Goal: Task Accomplishment & Management: Manage account settings

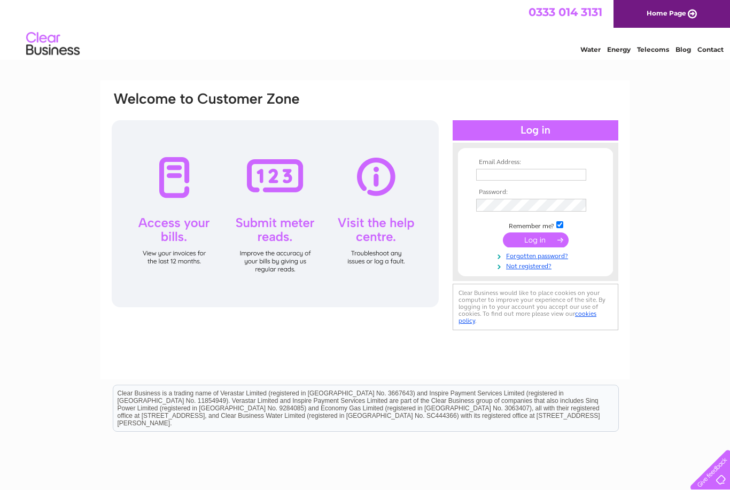
click at [555, 175] on input "text" at bounding box center [531, 175] width 110 height 12
type input "R"
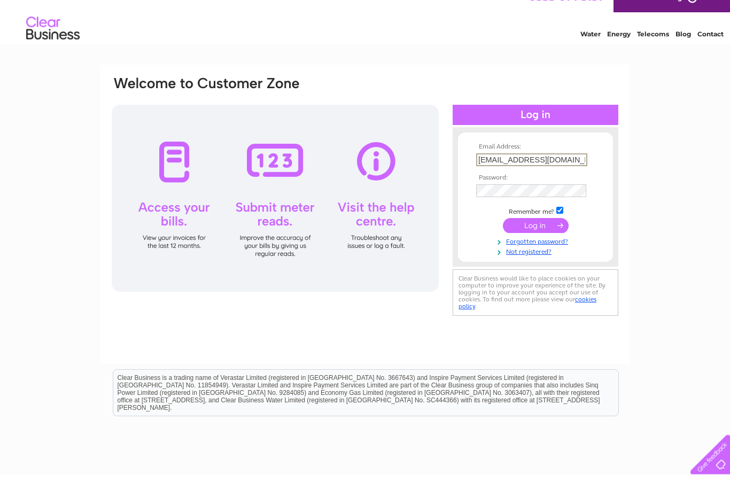
type input "[EMAIL_ADDRESS][DOMAIN_NAME]"
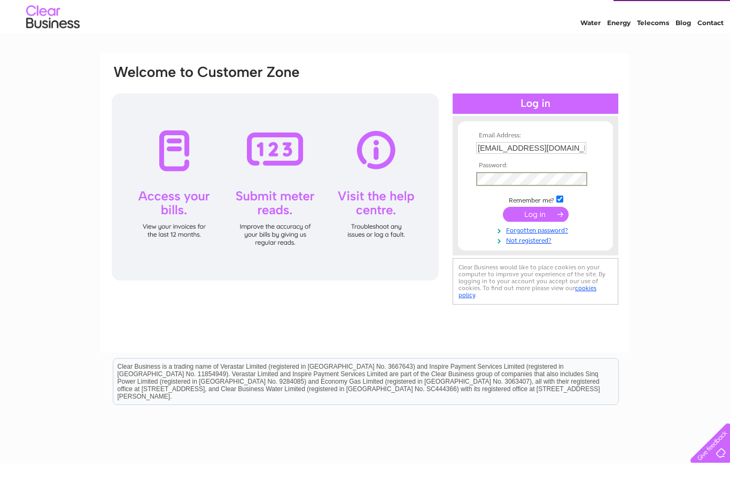
click at [538, 233] on input "submit" at bounding box center [536, 240] width 66 height 15
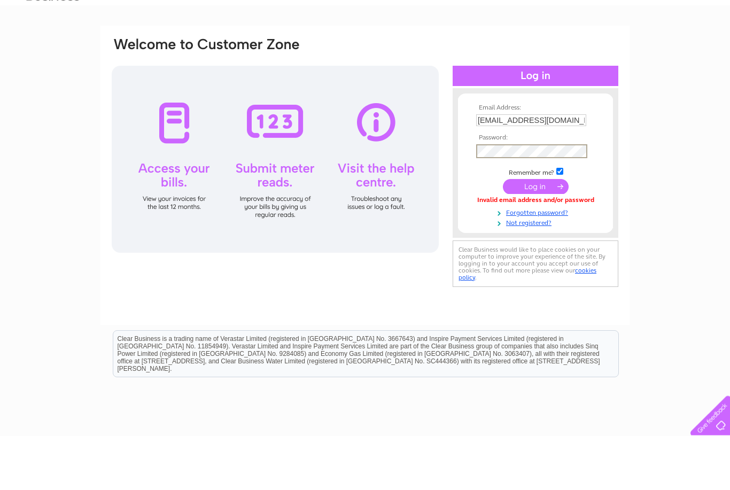
click at [540, 233] on input "submit" at bounding box center [536, 240] width 66 height 15
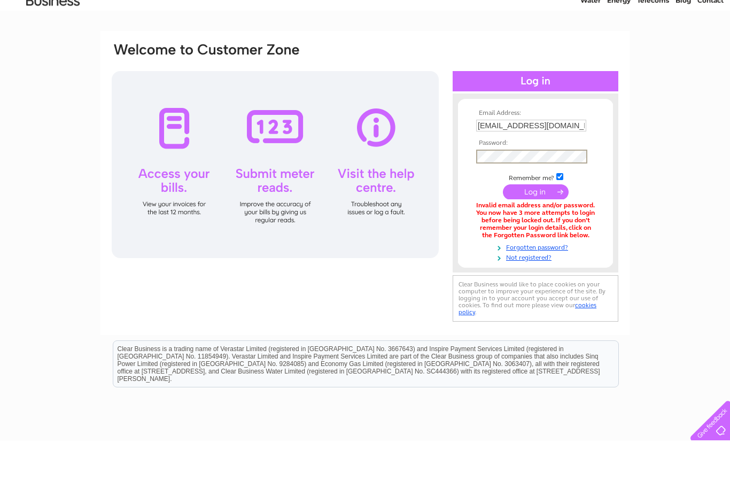
click at [551, 233] on input "submit" at bounding box center [536, 240] width 66 height 15
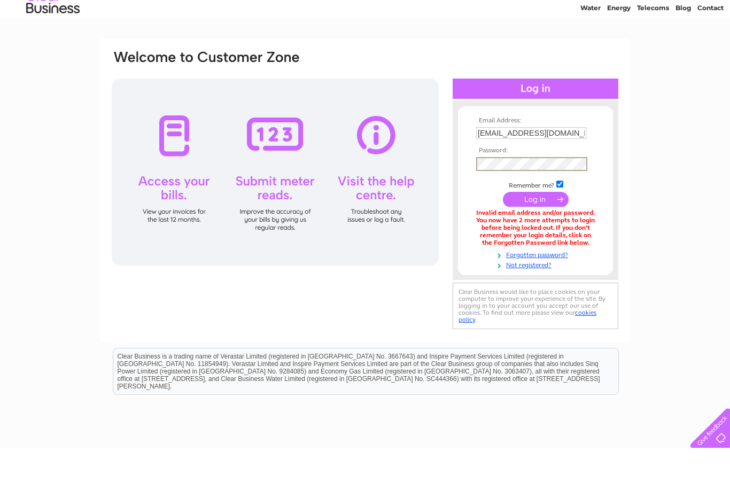
click at [536, 233] on input "submit" at bounding box center [536, 240] width 66 height 15
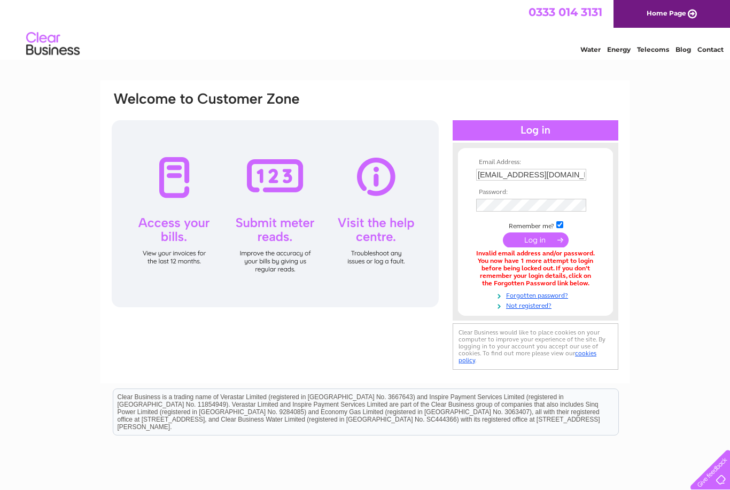
click at [562, 295] on link "Forgotten password?" at bounding box center [536, 295] width 121 height 10
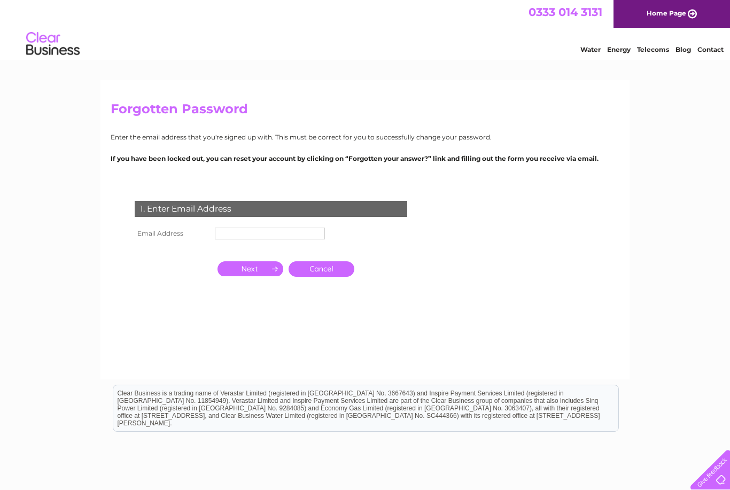
click at [229, 238] on input "text" at bounding box center [270, 234] width 110 height 12
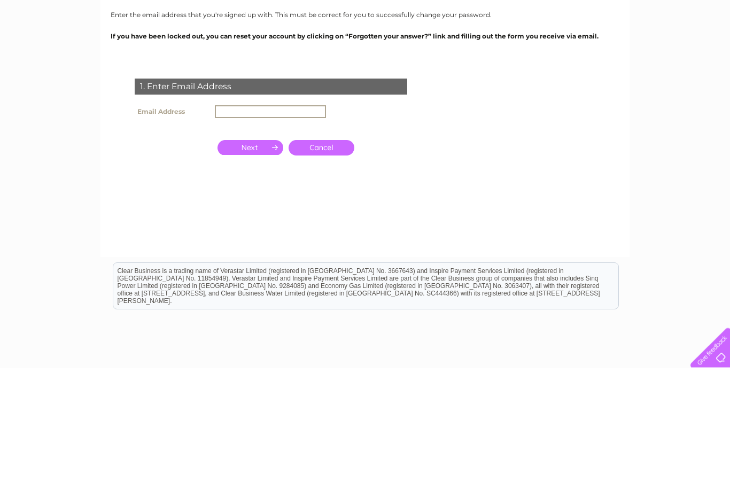
type input "[EMAIL_ADDRESS][DOMAIN_NAME]"
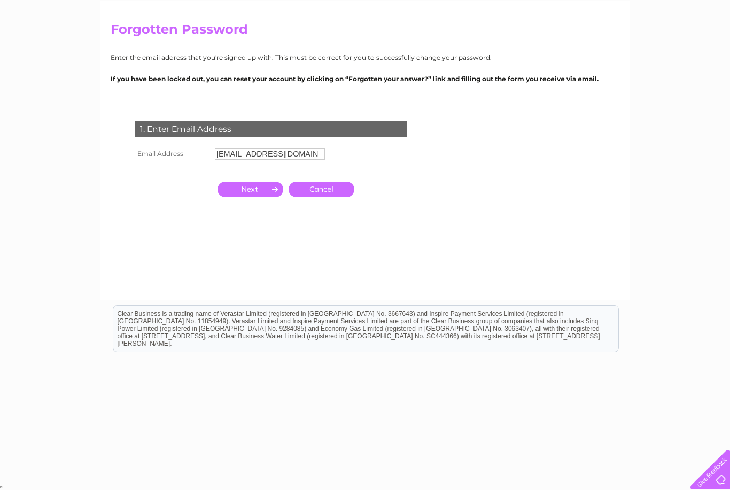
click at [241, 191] on input "button" at bounding box center [250, 189] width 66 height 15
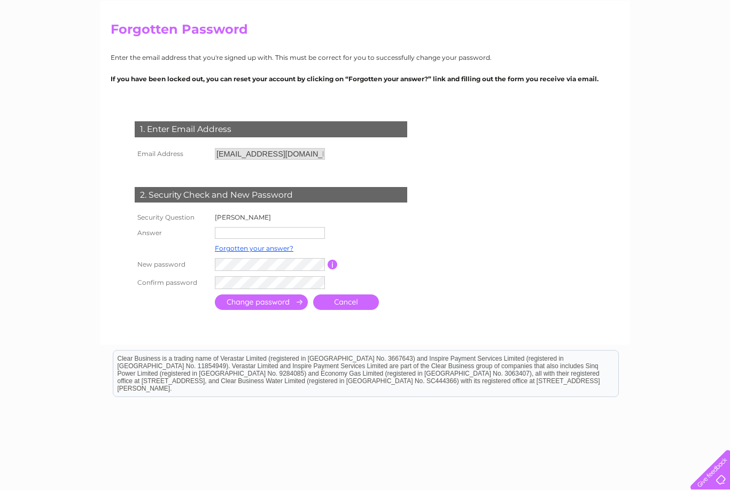
click at [228, 231] on input "text" at bounding box center [270, 233] width 110 height 12
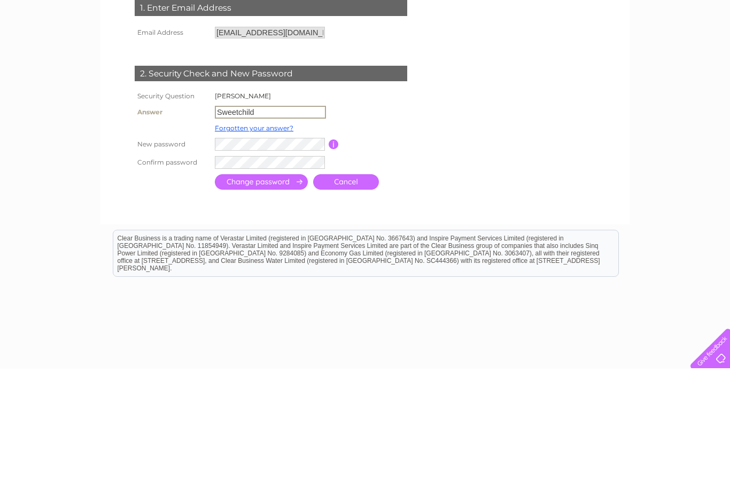
type input "Sweetchild"
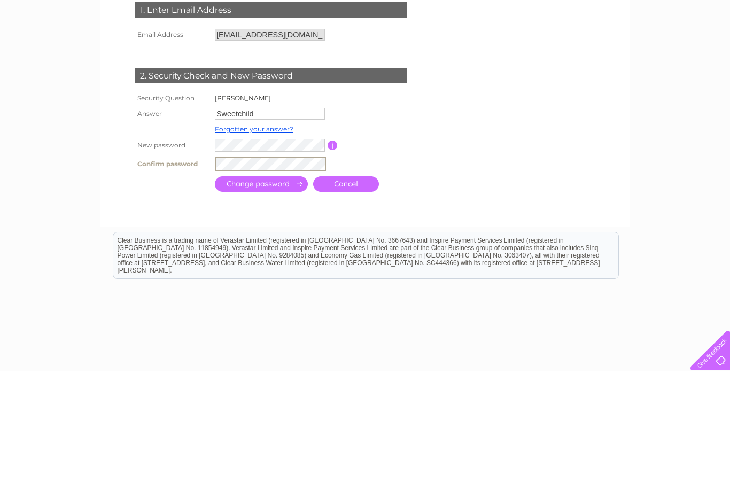
scroll to position [125, 0]
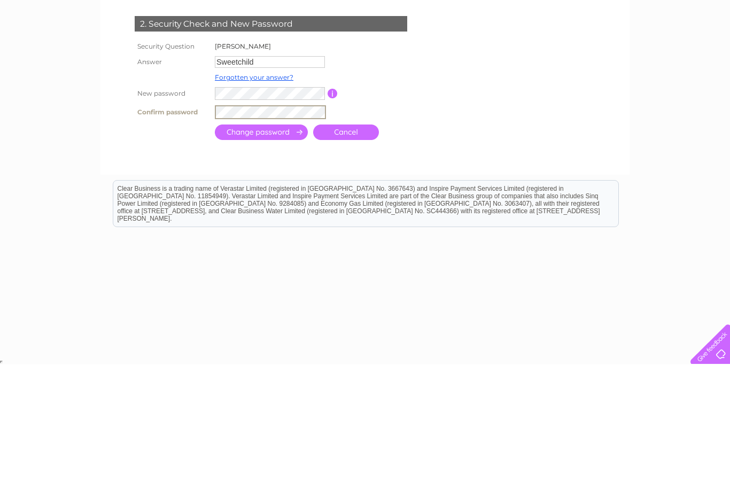
click at [288, 250] on input "submit" at bounding box center [261, 257] width 93 height 15
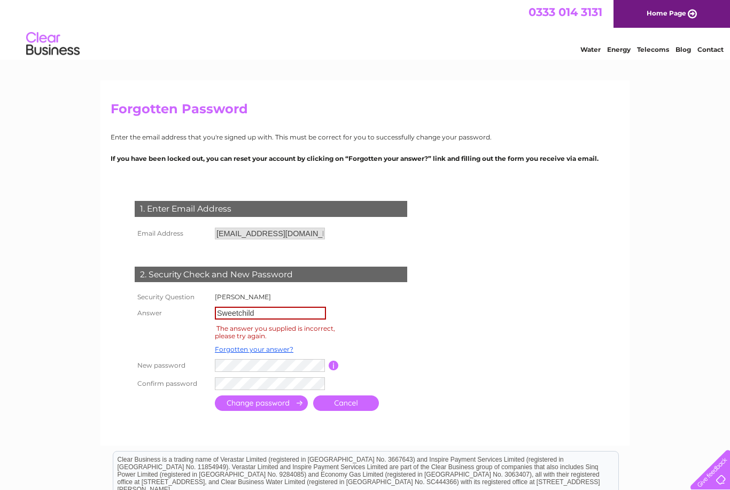
click at [283, 309] on input "Sweetchild" at bounding box center [270, 313] width 111 height 13
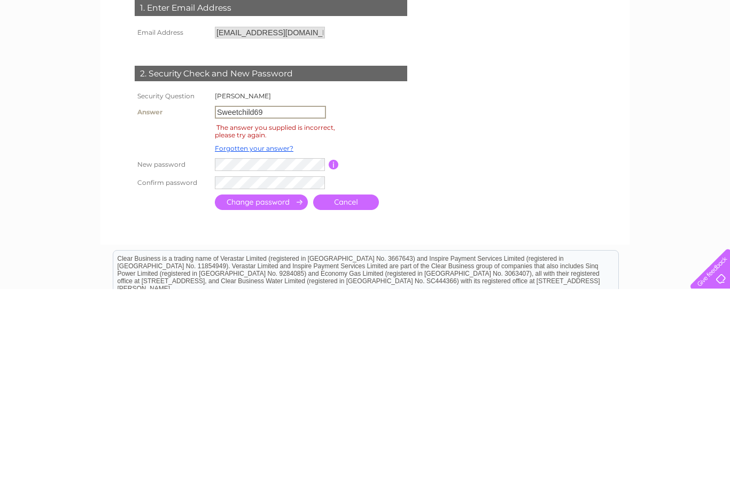
type input "Sweetchild69"
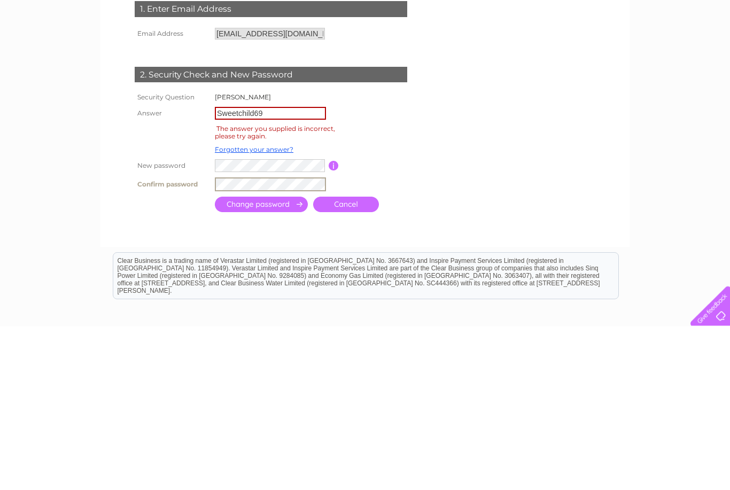
scroll to position [145, 0]
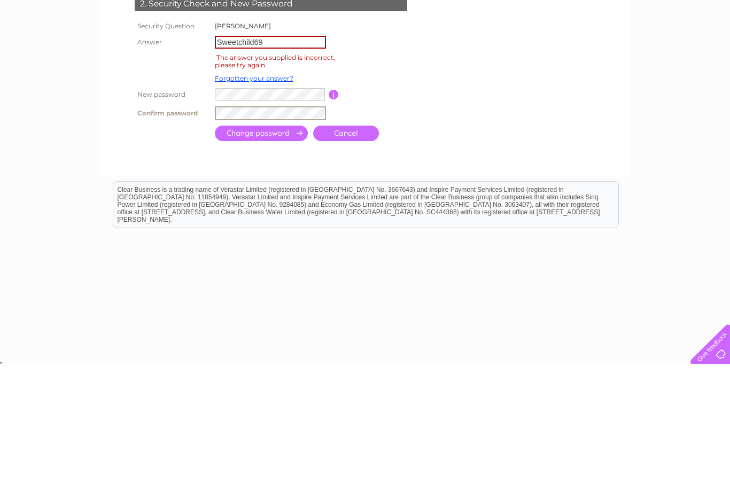
click at [233, 251] on input "submit" at bounding box center [261, 258] width 93 height 15
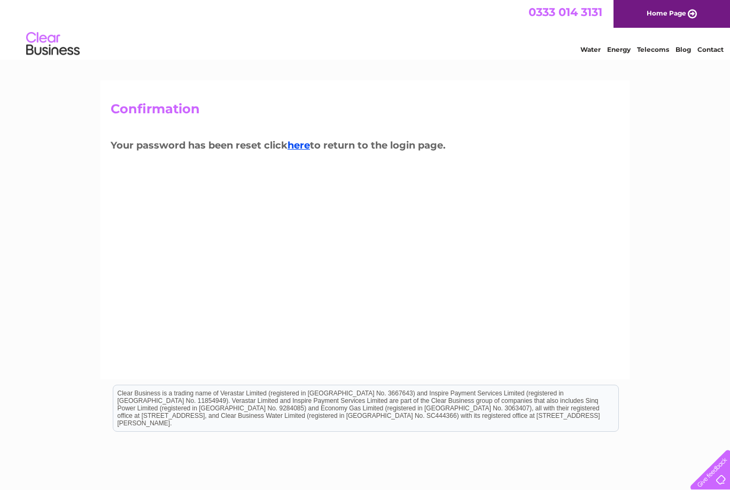
click at [306, 149] on link "here" at bounding box center [298, 145] width 22 height 12
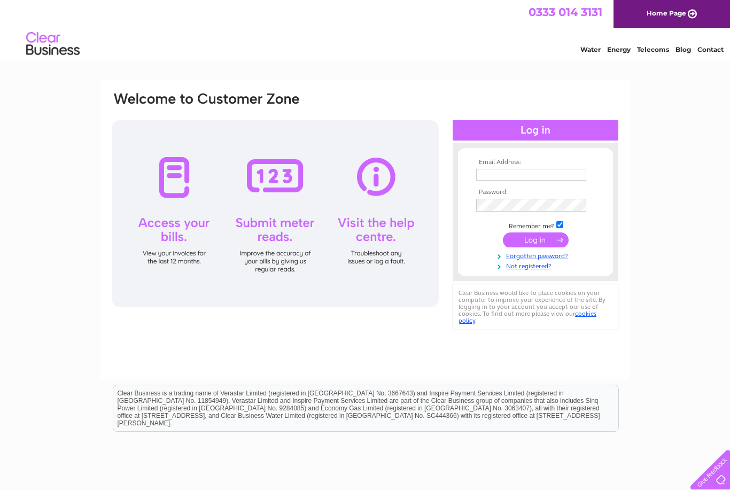
click at [523, 175] on input "text" at bounding box center [531, 175] width 110 height 12
type input "[EMAIL_ADDRESS][DOMAIN_NAME]"
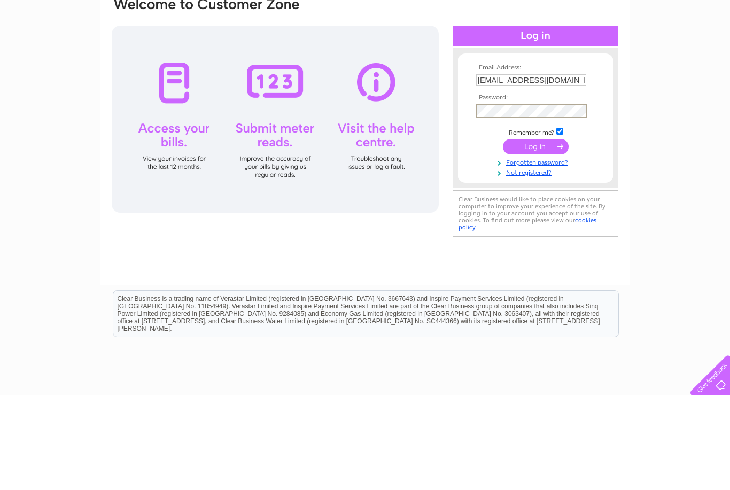
click at [552, 233] on input "submit" at bounding box center [536, 240] width 66 height 15
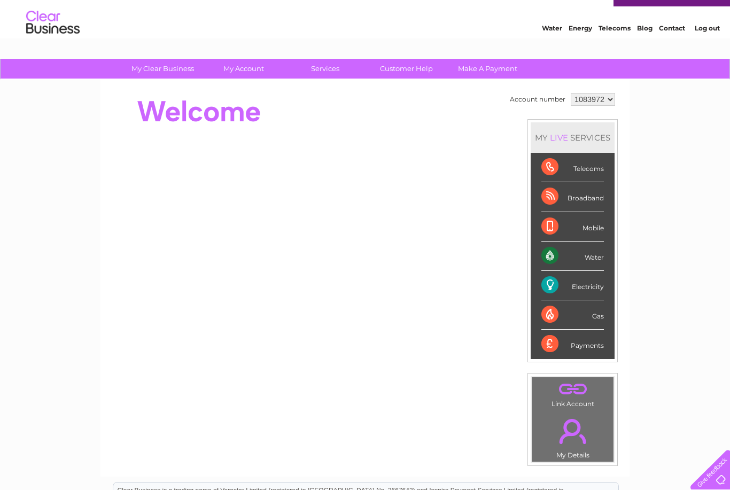
scroll to position [20, 0]
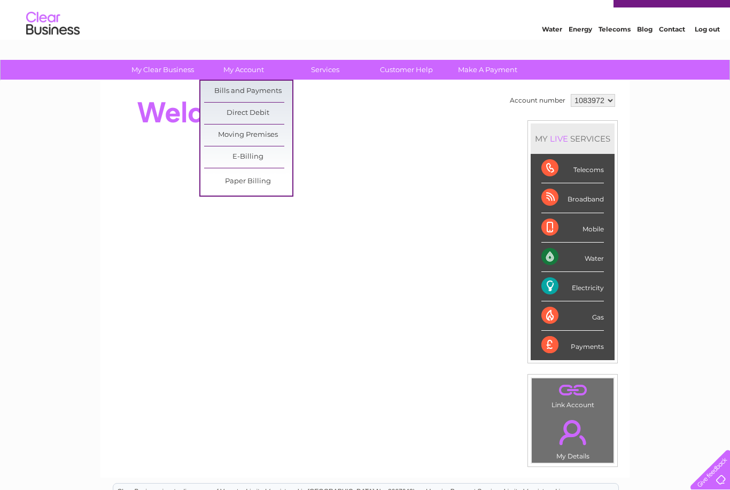
click at [272, 137] on link "Moving Premises" at bounding box center [248, 134] width 88 height 21
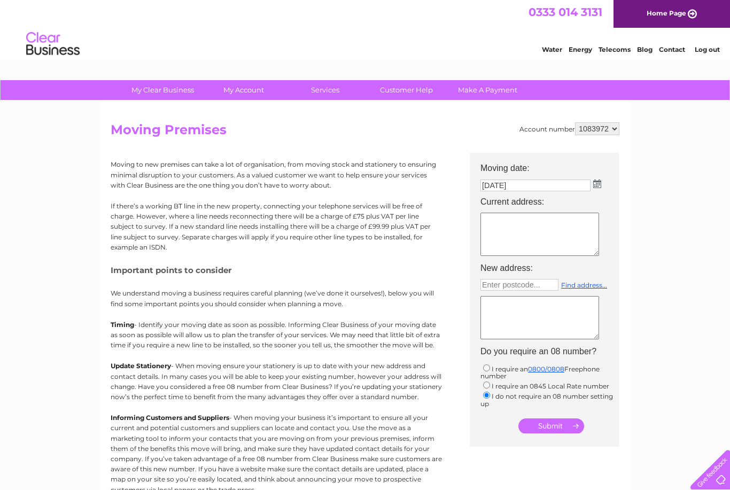
click at [617, 131] on select "1083972" at bounding box center [597, 128] width 44 height 13
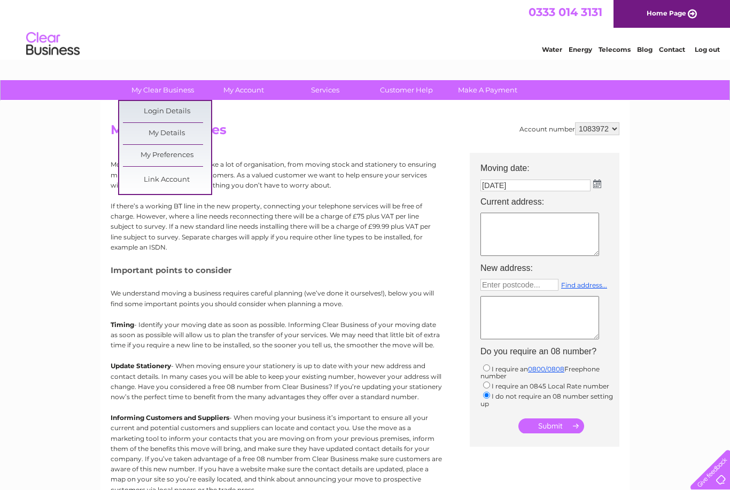
click at [147, 178] on link "Link Account" at bounding box center [167, 179] width 88 height 21
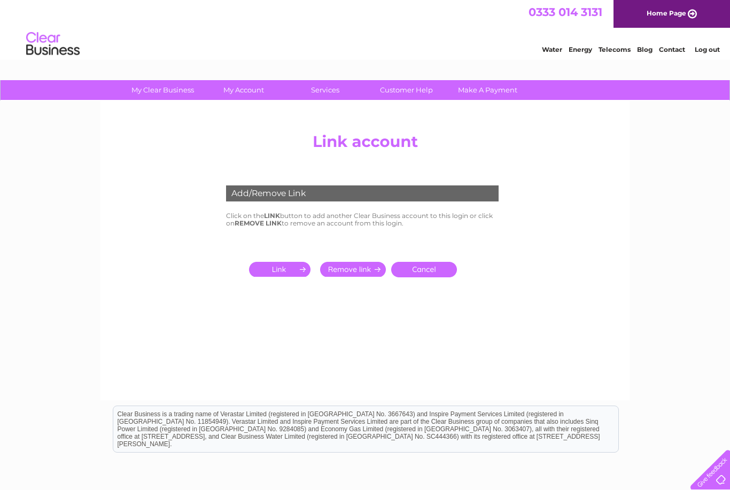
click at [442, 269] on link "Cancel" at bounding box center [424, 269] width 66 height 15
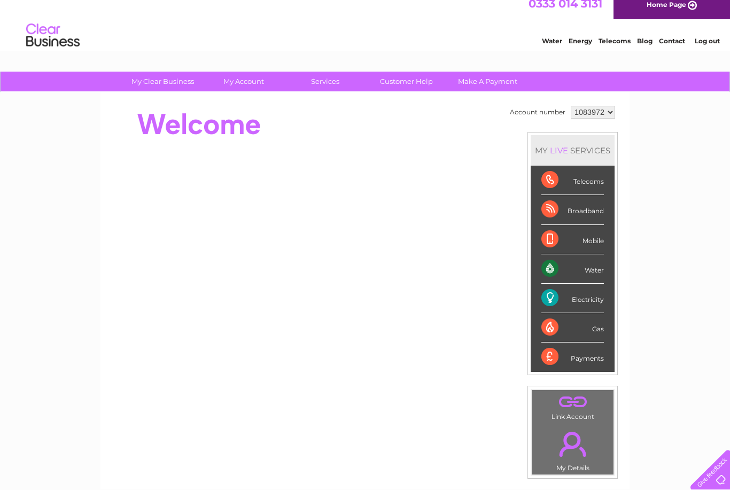
scroll to position [8, 0]
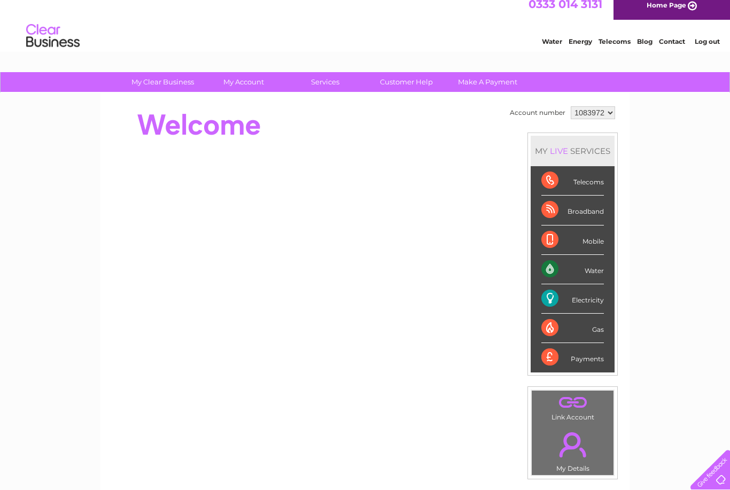
click at [593, 296] on div "Electricity" at bounding box center [572, 298] width 62 height 29
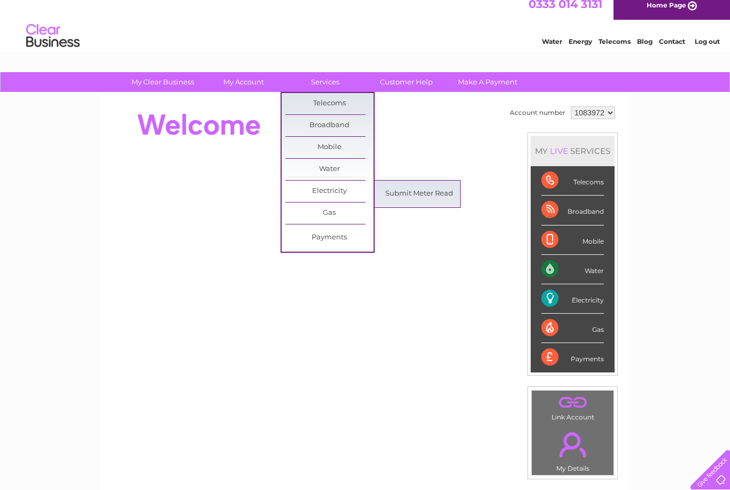
click at [429, 199] on link "Submit Meter Read" at bounding box center [419, 193] width 88 height 21
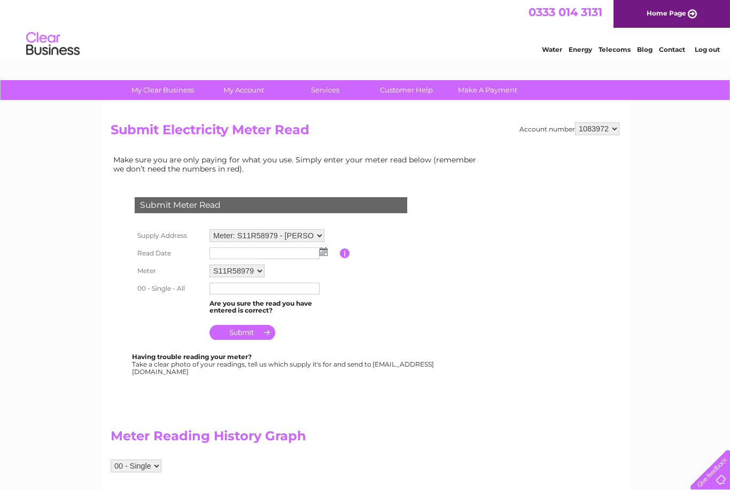
click at [618, 127] on select "1083972" at bounding box center [597, 128] width 44 height 13
click at [347, 252] on input "button" at bounding box center [345, 253] width 10 height 10
click at [390, 310] on table "Supply Address Meter: S11R58979 - Redburn Cafe, Dundreggan, Glenmoriston, Inver…" at bounding box center [283, 284] width 303 height 116
click at [412, 96] on link "Customer Help" at bounding box center [406, 90] width 88 height 20
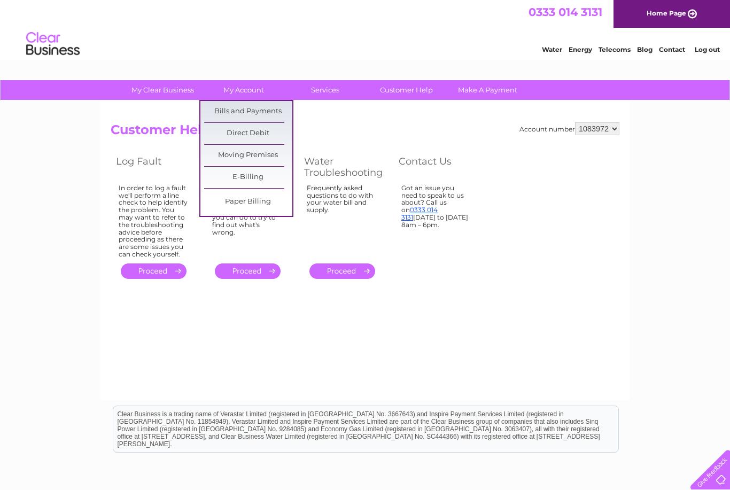
click at [266, 153] on link "Moving Premises" at bounding box center [248, 155] width 88 height 21
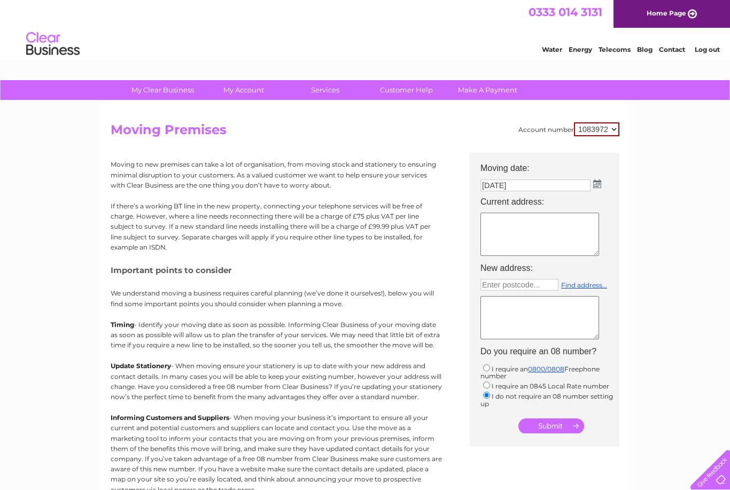
click at [718, 481] on div at bounding box center [708, 468] width 44 height 44
